Goal: Information Seeking & Learning: Learn about a topic

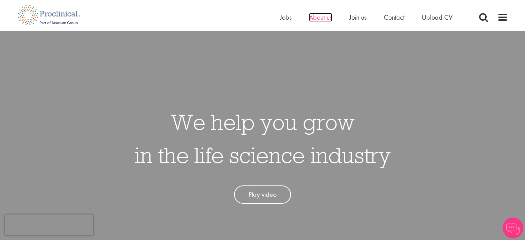
click at [321, 20] on span "About us" at bounding box center [320, 17] width 23 height 9
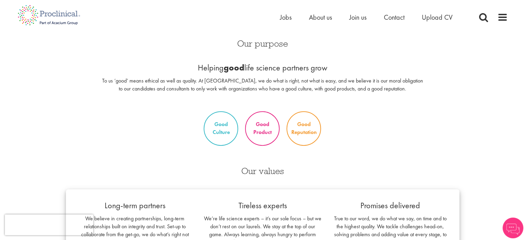
scroll to position [173, 0]
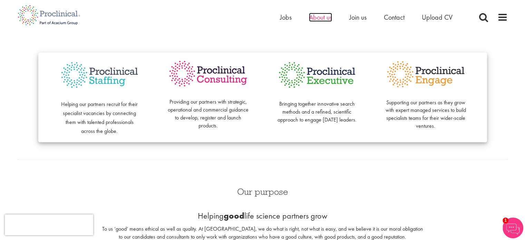
click at [319, 21] on span "About us" at bounding box center [320, 17] width 23 height 9
